Goal: Check status: Check status

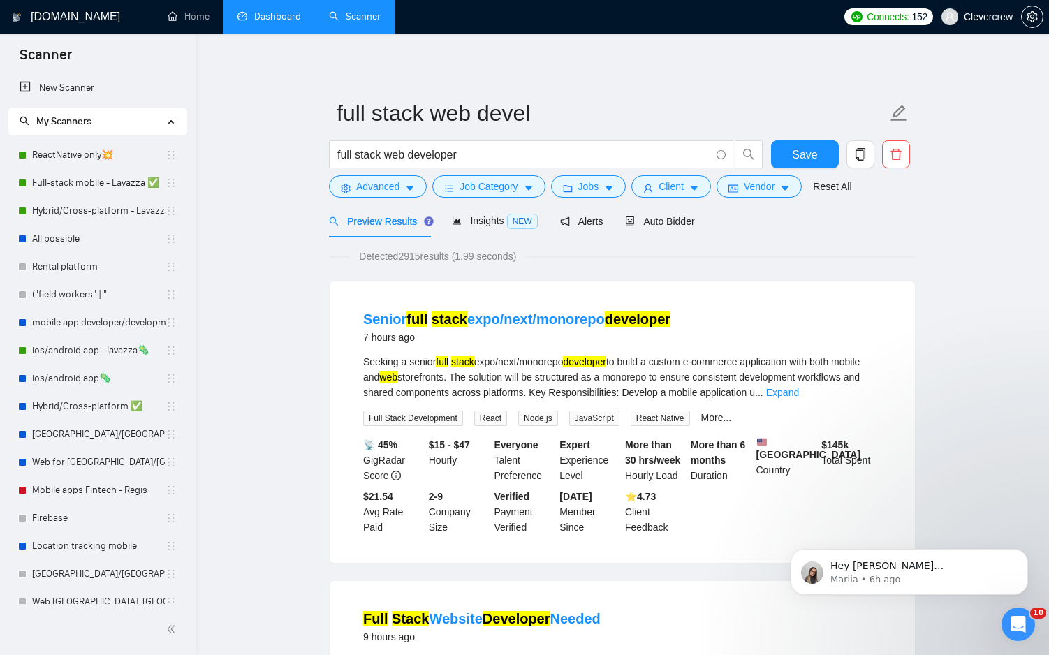
click at [262, 22] on link "Dashboard" at bounding box center [269, 16] width 64 height 12
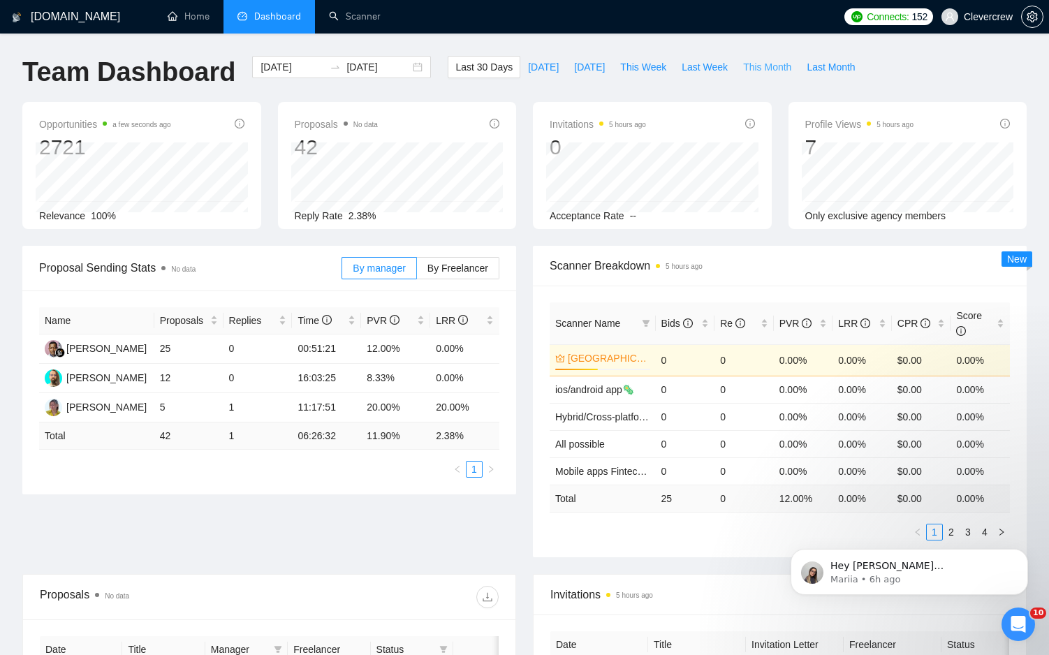
click at [769, 70] on span "This Month" at bounding box center [767, 66] width 48 height 15
type input "[DATE]"
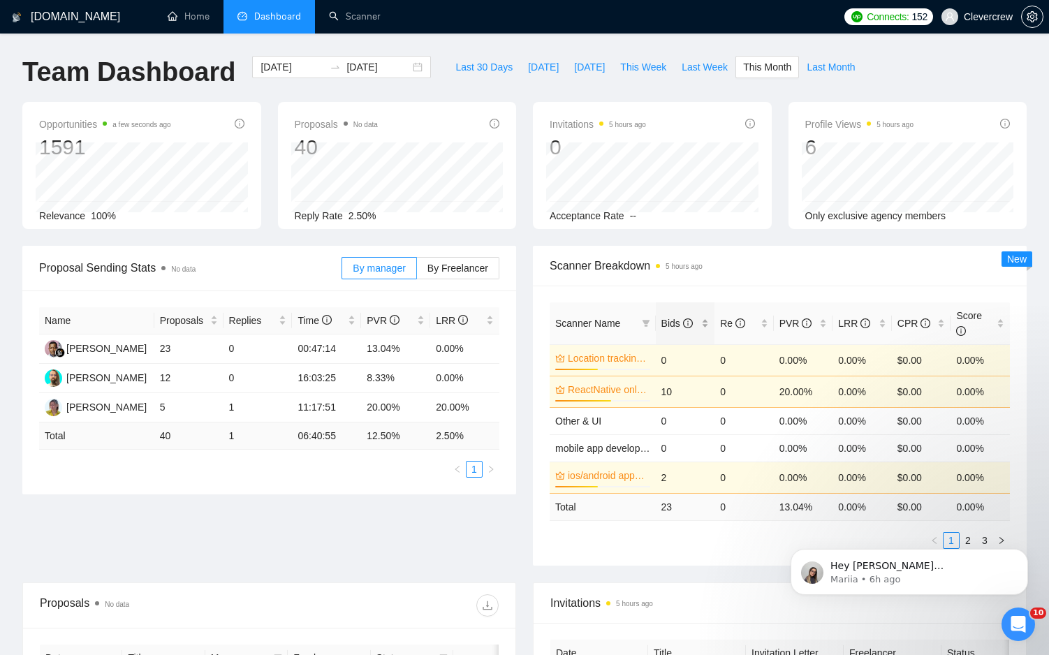
click at [674, 323] on span "Bids" at bounding box center [676, 323] width 31 height 11
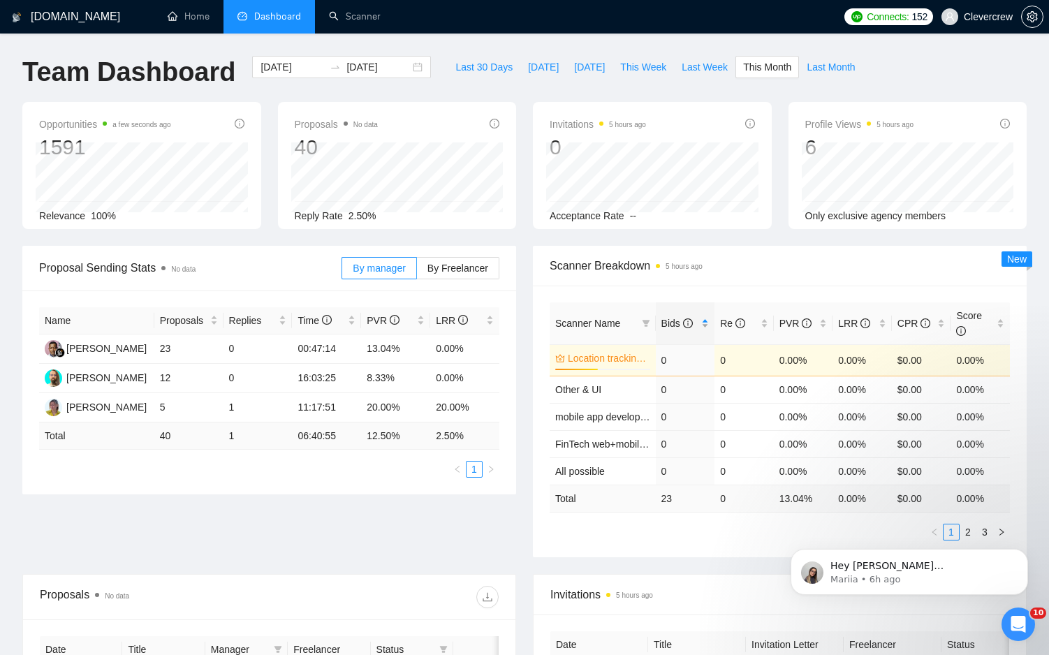
click at [673, 323] on span "Bids" at bounding box center [676, 323] width 31 height 11
